Goal: Task Accomplishment & Management: Manage account settings

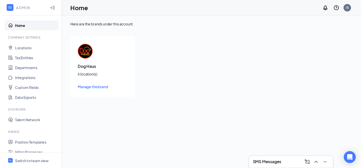
scroll to position [80, 0]
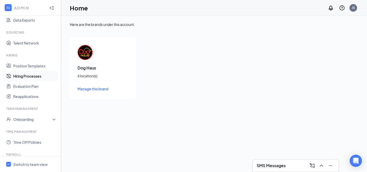
click at [38, 79] on link "Hiring Processes" at bounding box center [35, 76] width 44 height 10
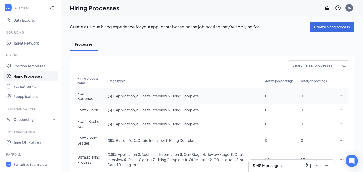
click at [94, 98] on div "Staff - Bartender" at bounding box center [89, 96] width 25 height 10
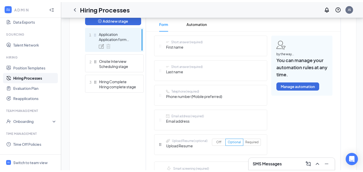
scroll to position [141, 0]
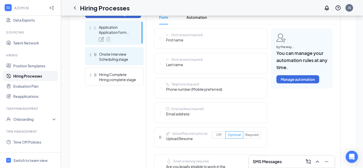
click at [103, 52] on div "Onsite Interview" at bounding box center [117, 54] width 37 height 5
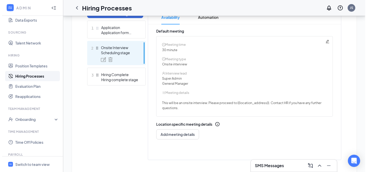
scroll to position [128, 0]
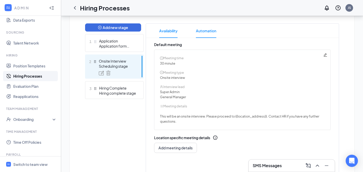
click at [204, 35] on span "Automation" at bounding box center [206, 31] width 20 height 14
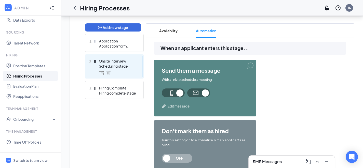
click at [181, 106] on span "Edit message" at bounding box center [179, 106] width 22 height 5
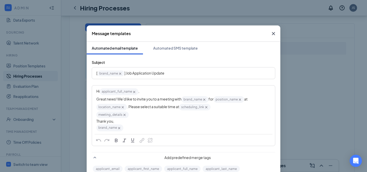
click at [206, 109] on icon "Cross" at bounding box center [206, 107] width 4 height 4
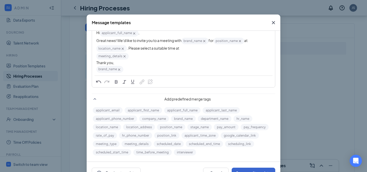
scroll to position [29, 0]
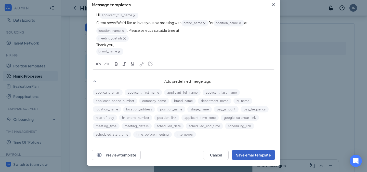
click at [260, 151] on button "Save email template" at bounding box center [254, 155] width 44 height 10
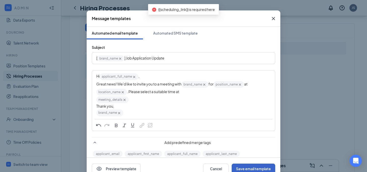
scroll to position [0, 0]
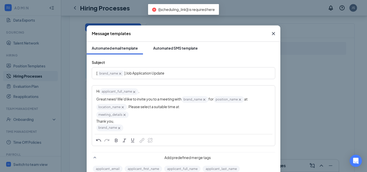
click at [176, 51] on button "Automated SMS template" at bounding box center [175, 48] width 55 height 13
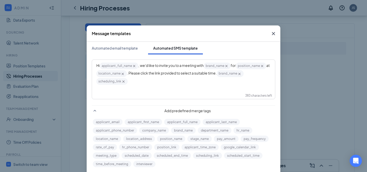
click at [126, 82] on icon "Cross" at bounding box center [123, 82] width 4 height 4
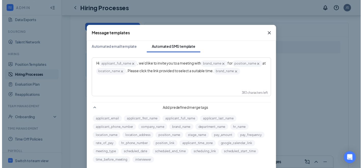
scroll to position [29, 0]
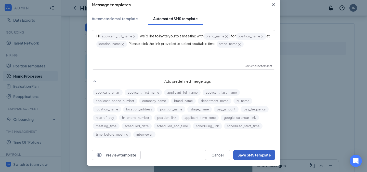
click at [250, 155] on button "Save SMS template" at bounding box center [254, 155] width 42 height 10
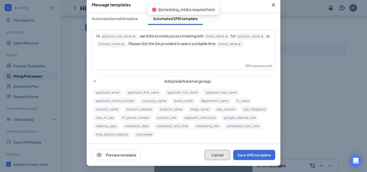
click at [216, 154] on button "Cancel" at bounding box center [217, 155] width 25 height 10
